Goal: Contribute content

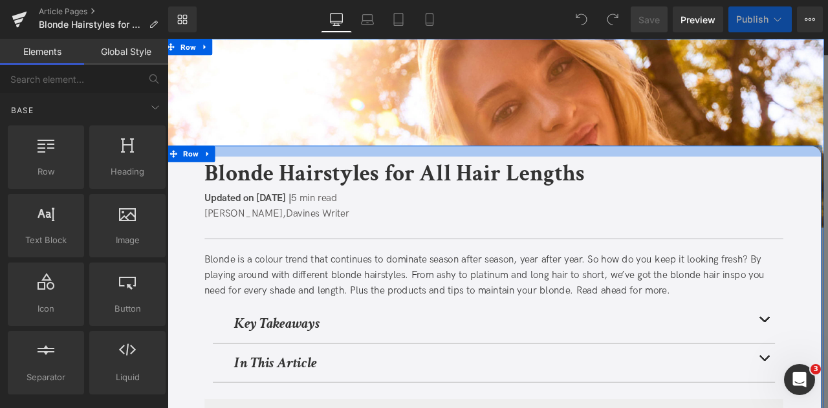
scroll to position [223, 0]
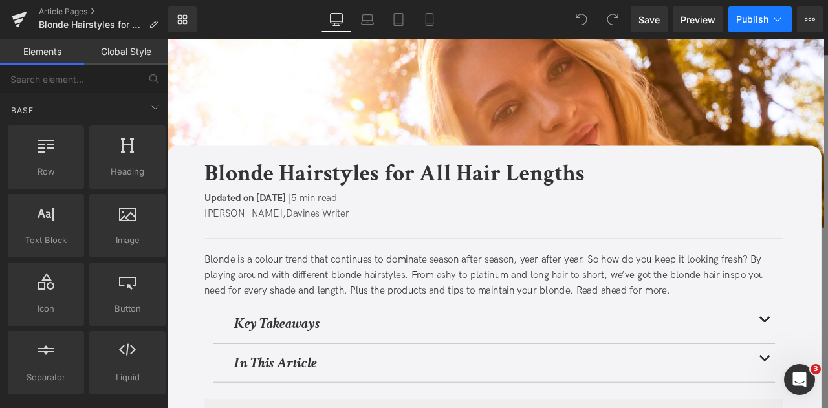
click at [753, 23] on span "Publish" at bounding box center [752, 19] width 32 height 10
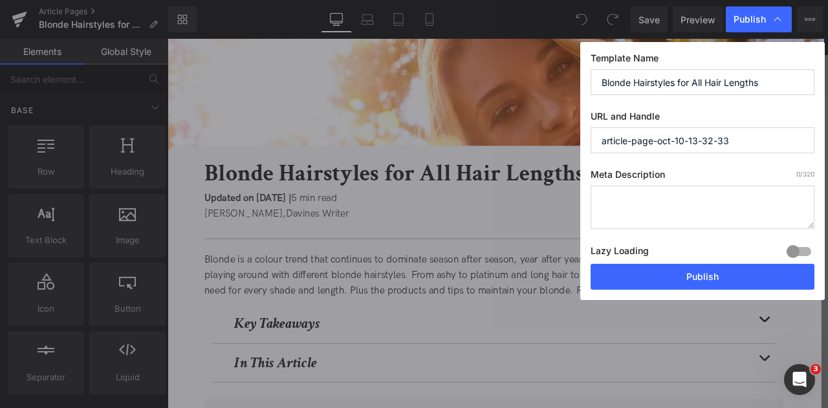
click at [682, 159] on div "Template Name Blonde Hairstyles for All Hair Lengths URL and Handle article-pag…" at bounding box center [702, 171] width 245 height 258
click at [652, 131] on input "article-page-oct-10-13-32-33" at bounding box center [703, 140] width 224 height 26
paste input "/blonde-hairstyles-all-lengths/"
type input "blonde-hairstyles-all-lengths"
click at [714, 76] on input "Blonde Hairstyles for All Hair Lengths" at bounding box center [703, 82] width 224 height 26
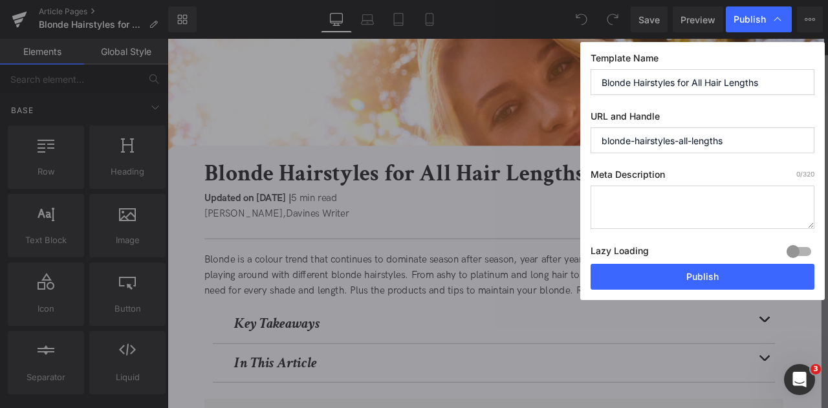
click at [643, 189] on textarea at bounding box center [703, 207] width 224 height 43
paste textarea "Explore blonde hairstyles for every length with highlight ideas and care tips t…"
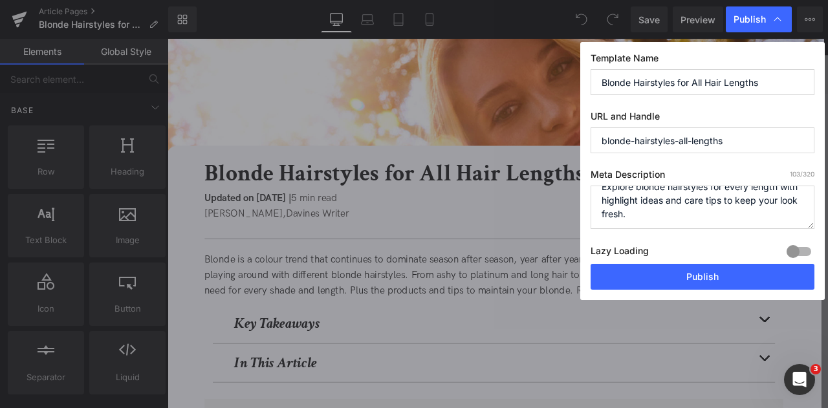
scroll to position [13, 0]
type textarea "Explore blonde hairstyles for every length with highlight ideas and care tips t…"
click at [646, 82] on input "Blonde Hairstyles for All Hair Lengths" at bounding box center [703, 82] width 224 height 26
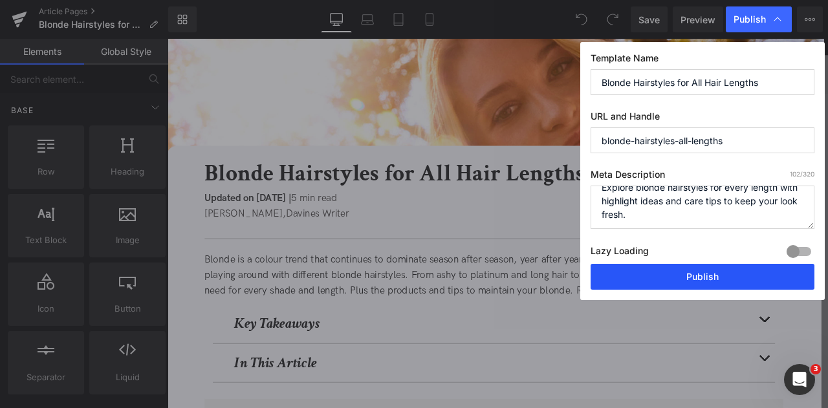
click at [675, 285] on button "Publish" at bounding box center [703, 277] width 224 height 26
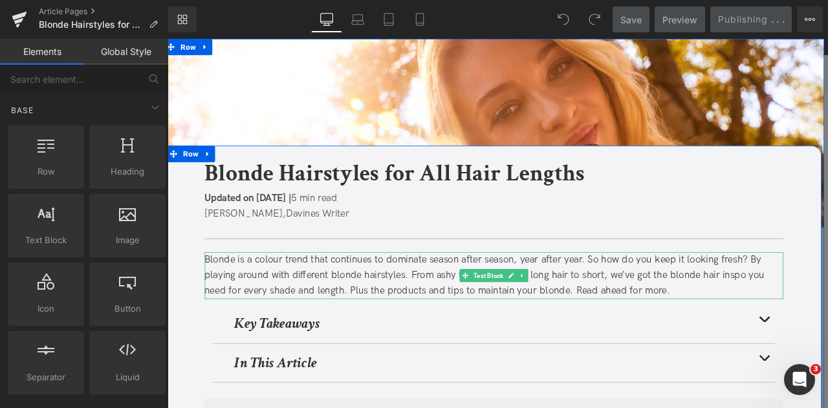
scroll to position [437, 0]
